Goal: Navigation & Orientation: Find specific page/section

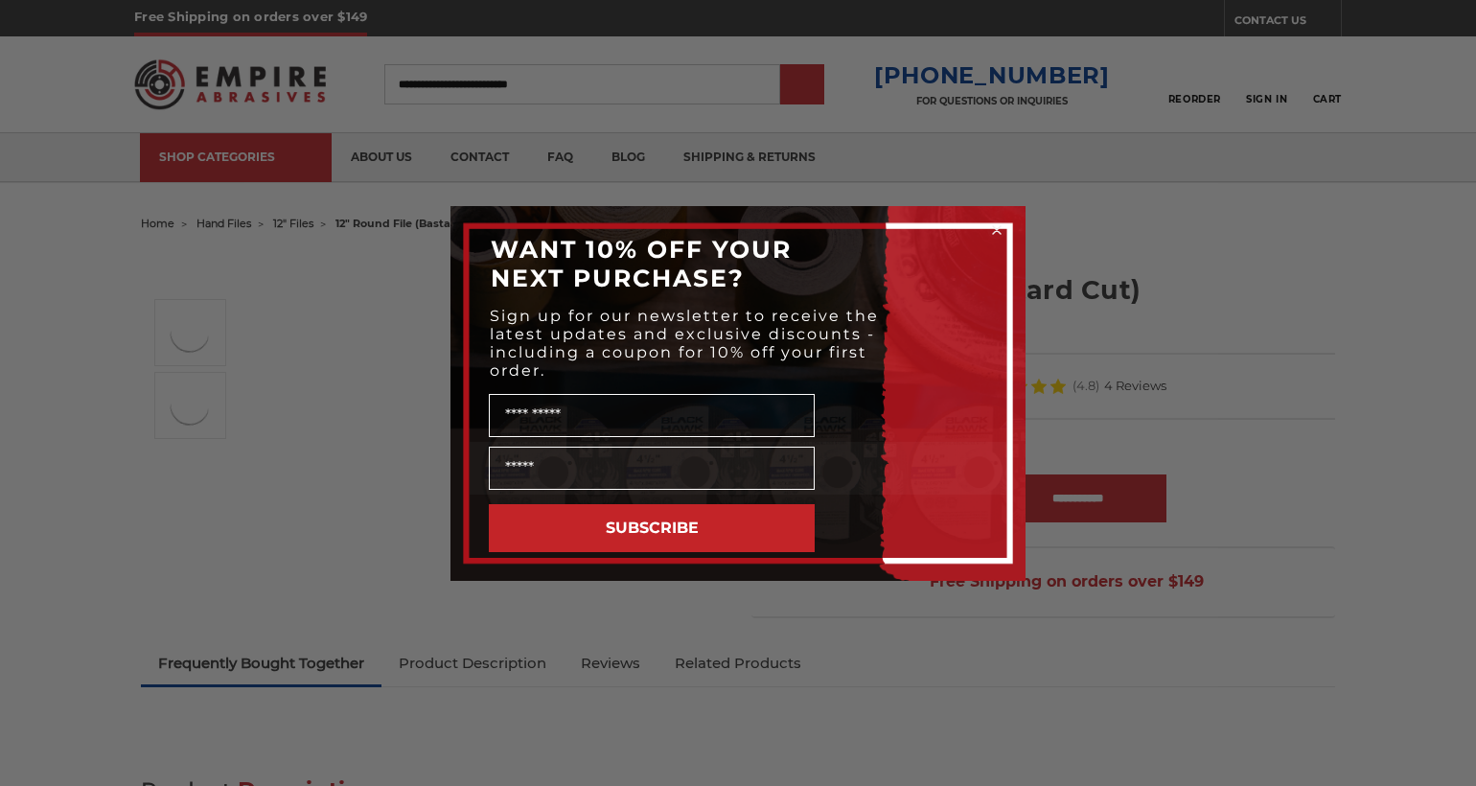
click at [520, 67] on div "Close dialog WANT 10% OFF YOUR NEXT PURCHASE? Sign up for our newsletter to rec…" at bounding box center [738, 393] width 1476 height 786
click at [997, 227] on circle "Close dialog" at bounding box center [997, 229] width 18 height 18
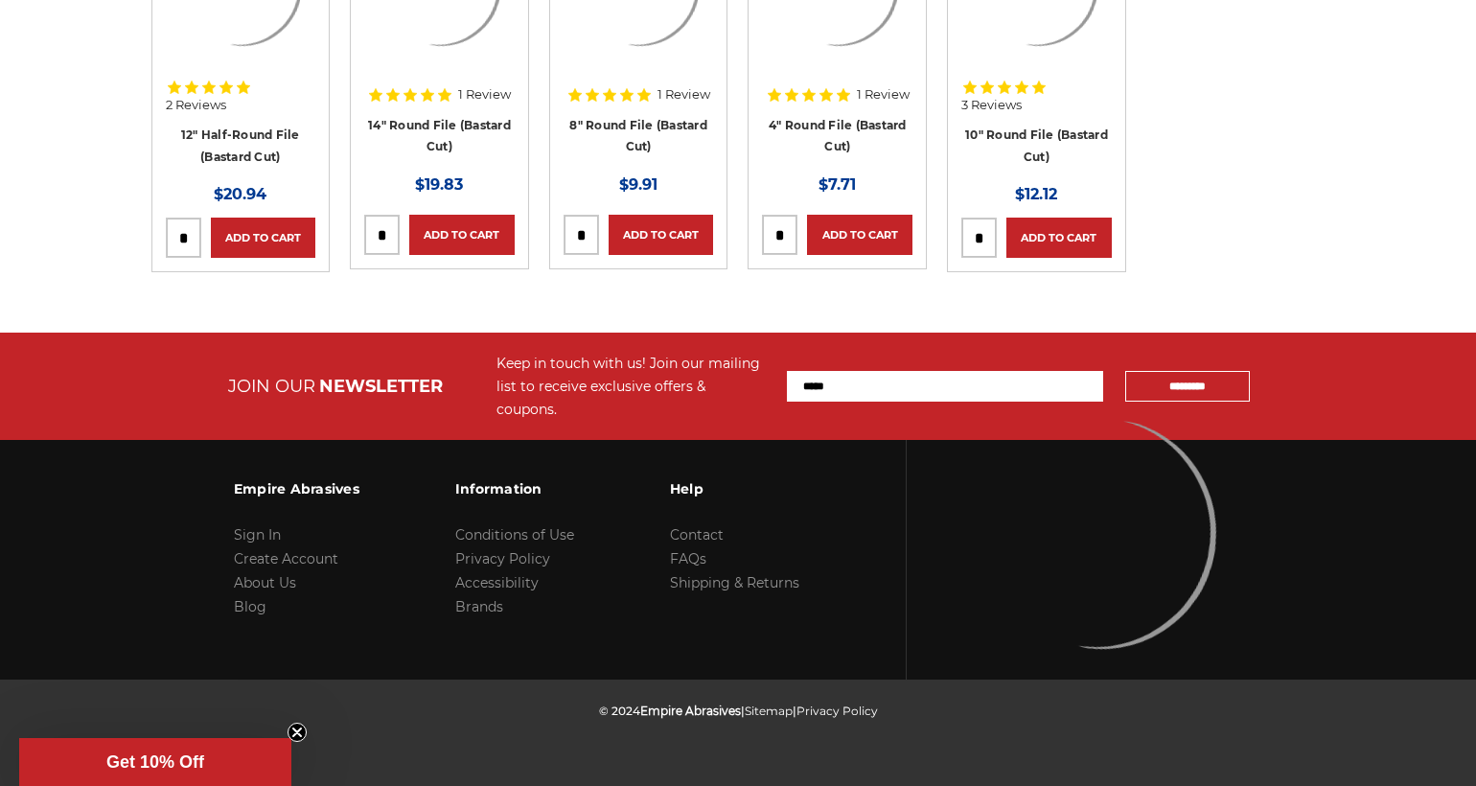
scroll to position [4602, 0]
click at [0, 0] on link "10" Files" at bounding box center [0, 0] width 0 height 0
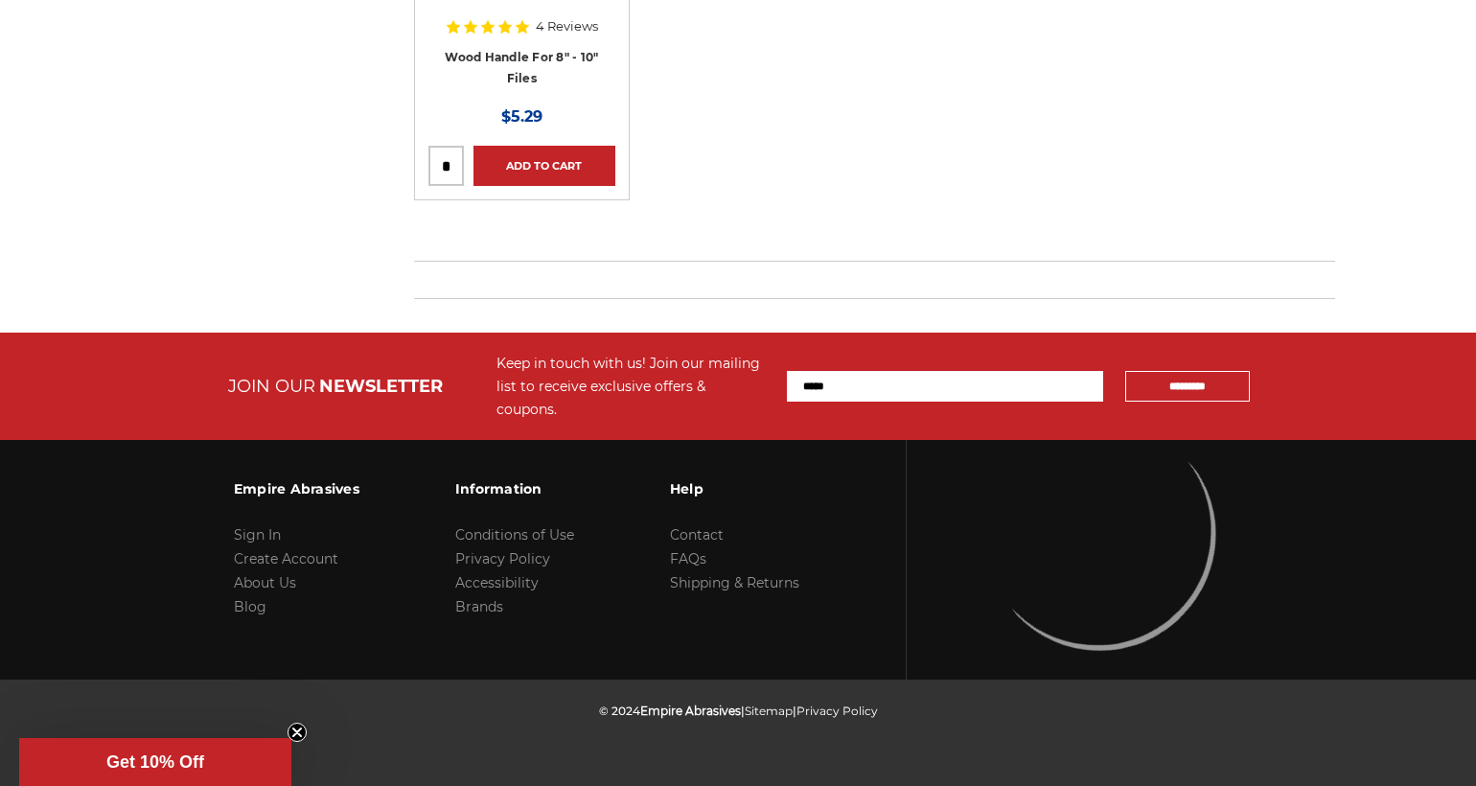
scroll to position [2229, 0]
